Goal: Navigation & Orientation: Find specific page/section

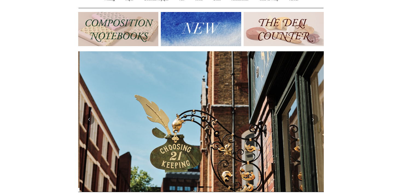
scroll to position [0, 245]
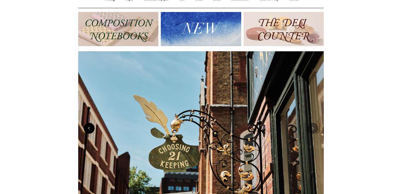
click at [88, 131] on button "Previous" at bounding box center [89, 128] width 11 height 11
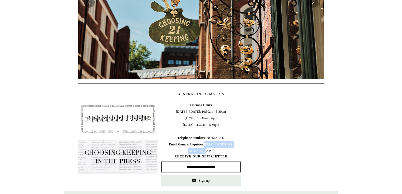
drag, startPoint x: 229, startPoint y: 151, endPoint x: 175, endPoint y: 151, distance: 54.7
click at [175, 151] on span "Opening Hours Monday - Friday: 10:30am - 5:30pm Saturday: 10.30am - 6pm Sunday:…" at bounding box center [200, 128] width 79 height 52
copy span "[EMAIL_ADDRESS][DOMAIN_NAME]"
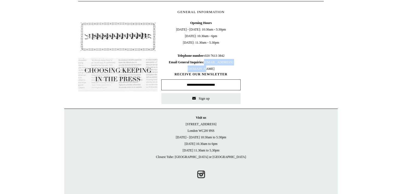
scroll to position [249, 0]
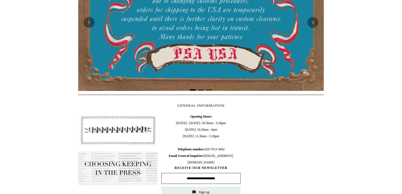
scroll to position [0, 0]
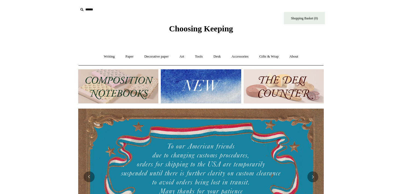
click at [184, 26] on span "Choosing Keeping" at bounding box center [201, 28] width 64 height 9
click at [108, 56] on link "Writing +" at bounding box center [109, 56] width 21 height 14
